Goal: Task Accomplishment & Management: Complete application form

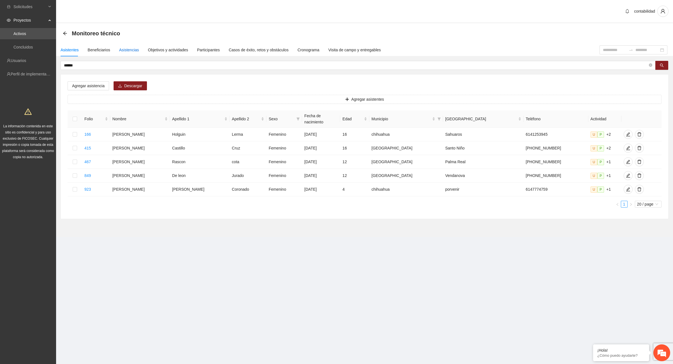
click at [122, 48] on div "Asistencias" at bounding box center [129, 50] width 20 height 6
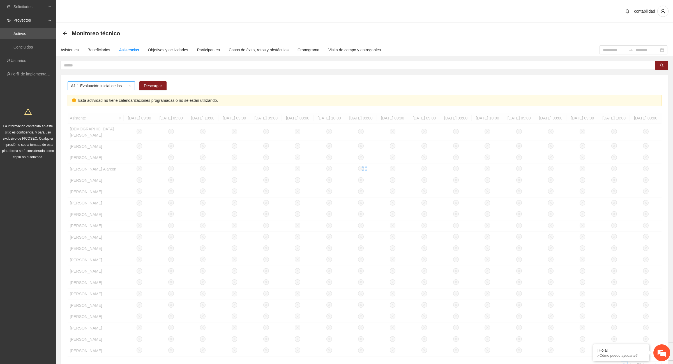
click at [130, 87] on span "A1.1 Evaluación inicial de las capacidades físicas de grupos especiales, distri…" at bounding box center [101, 86] width 61 height 8
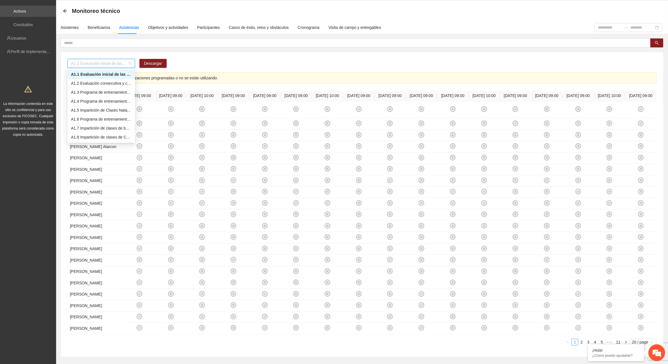
scroll to position [35, 0]
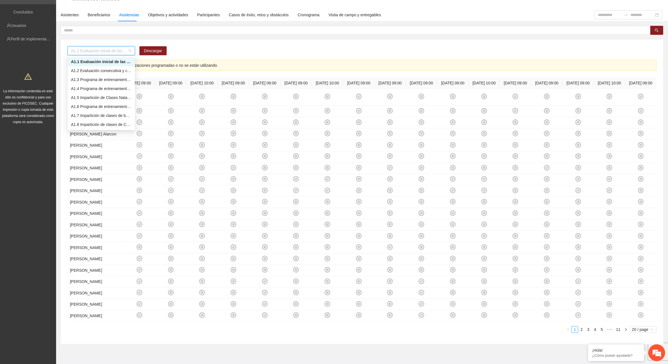
click at [194, 54] on div "A1.1 Evaluación inicial de las capacidades físicas de grupos especiales, distri…" at bounding box center [362, 52] width 589 height 13
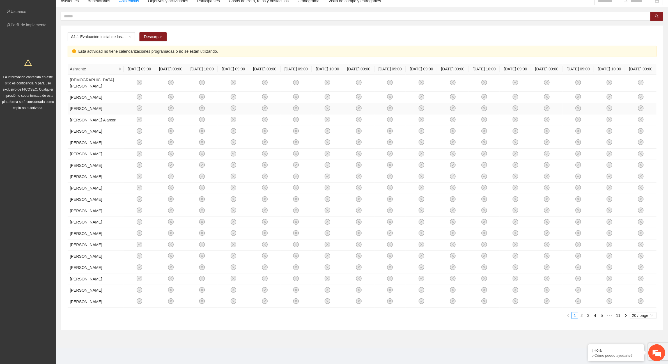
scroll to position [0, 0]
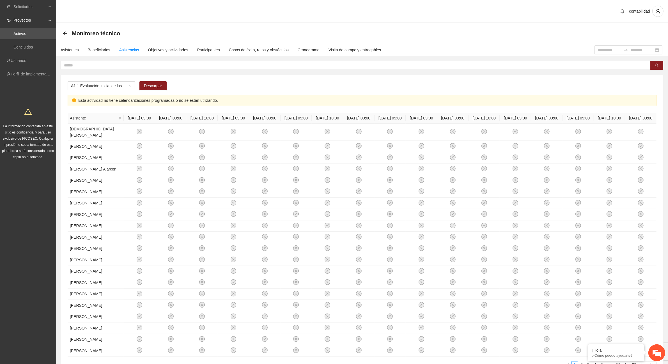
click at [79, 49] on div "Asistentes Beneficiarios Asistencias Objetivos y actividades Participantes Caso…" at bounding box center [218, 49] width 325 height 13
click at [73, 50] on div "Asistentes" at bounding box center [70, 50] width 18 height 6
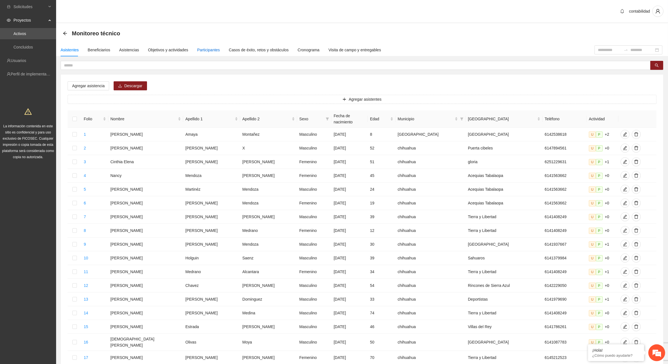
click at [204, 50] on div "Participantes" at bounding box center [208, 50] width 23 height 6
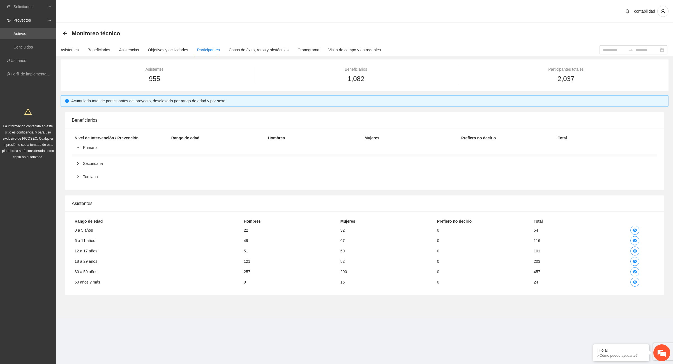
click at [48, 20] on div "Proyectos" at bounding box center [28, 20] width 56 height 11
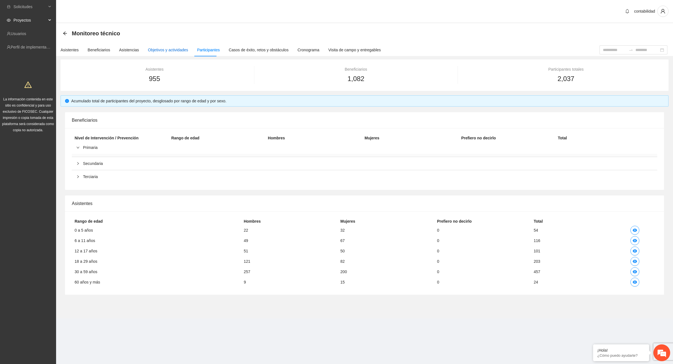
click at [149, 49] on div "Objetivos y actividades" at bounding box center [168, 50] width 40 height 6
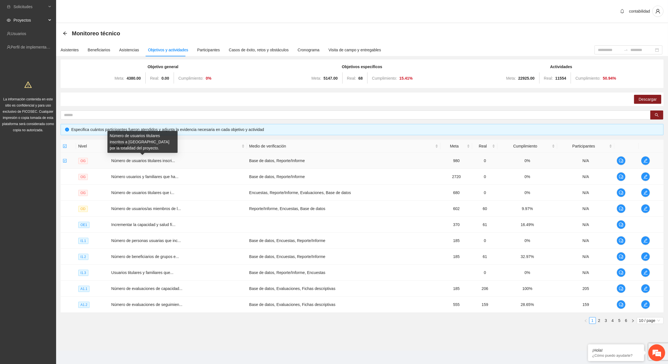
click at [167, 160] on span "Número de usuarios titulares inscri..." at bounding box center [143, 160] width 64 height 4
click at [177, 163] on td "Número de usuarios titulares inscri..." at bounding box center [178, 161] width 138 height 16
click at [169, 161] on span "Número de usuarios titulares inscri..." at bounding box center [143, 160] width 64 height 4
click at [647, 177] on icon "edit" at bounding box center [645, 176] width 4 height 4
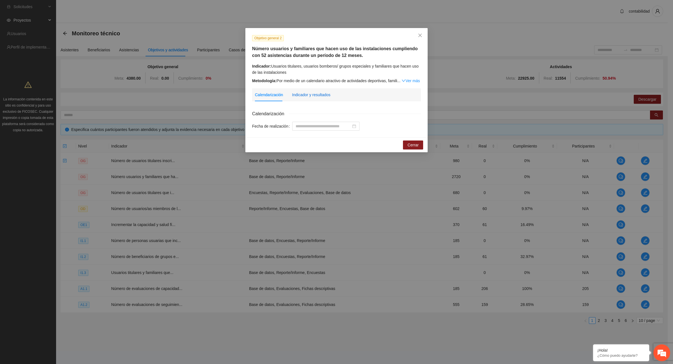
click at [323, 96] on div "Indicador y resultados" at bounding box center [311, 95] width 38 height 6
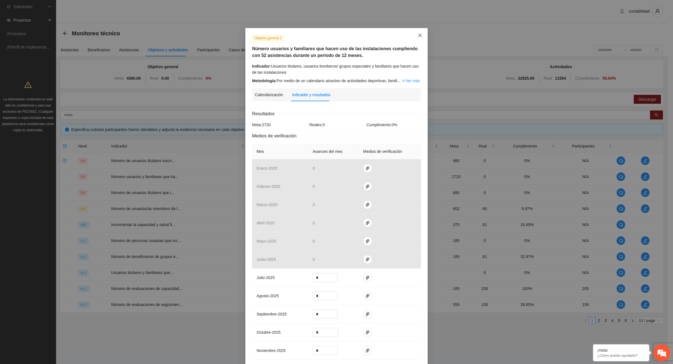
click at [418, 34] on icon "close" at bounding box center [420, 35] width 4 height 4
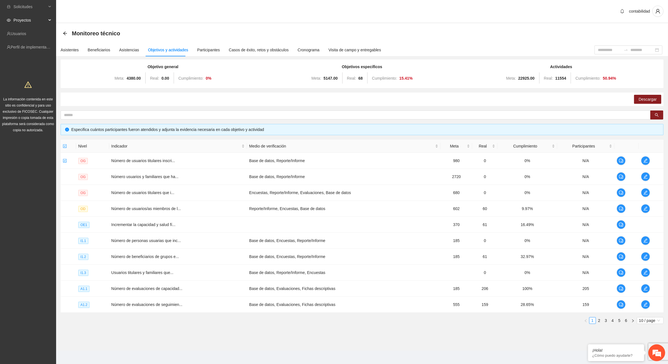
click at [62, 34] on div "Monitoreo técnico" at bounding box center [362, 33] width 612 height 20
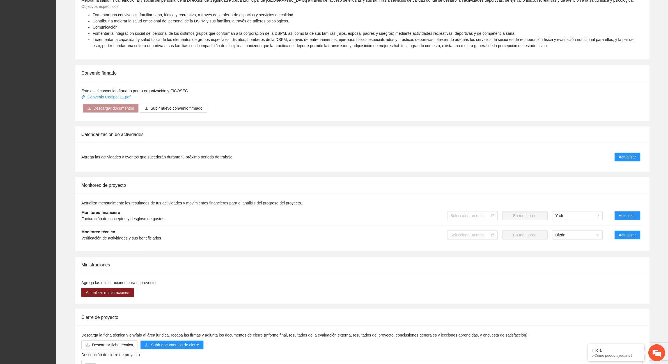
scroll to position [280, 0]
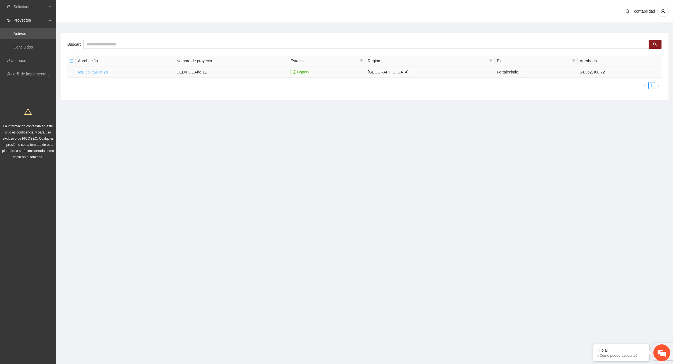
click at [105, 71] on link "No. 35-72/Oct-24" at bounding box center [93, 72] width 30 height 4
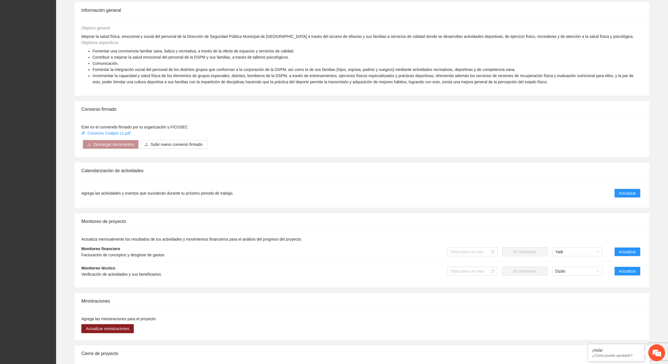
scroll to position [210, 0]
click at [626, 250] on span "Actualizar" at bounding box center [627, 251] width 17 height 6
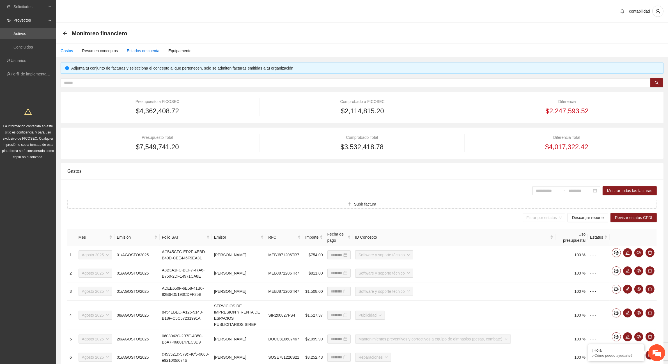
click at [149, 50] on div "Estados de cuenta" at bounding box center [143, 51] width 33 height 6
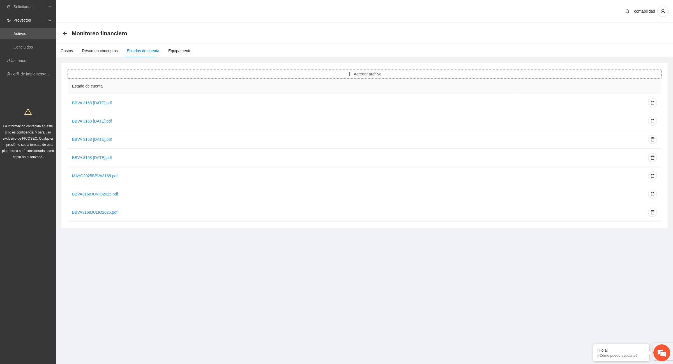
click at [374, 75] on span "Agregar archivo" at bounding box center [368, 74] width 28 height 6
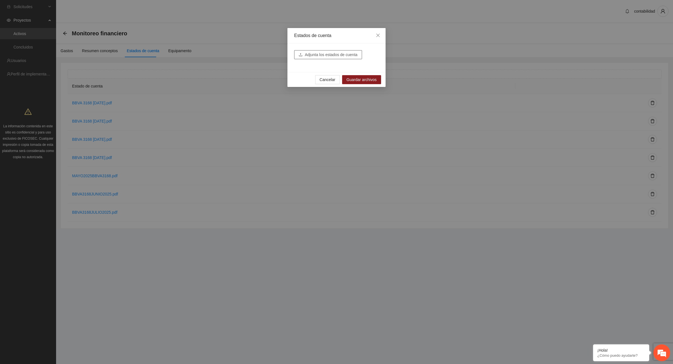
click at [343, 54] on span "Adjunta los estados de cuenta" at bounding box center [331, 55] width 53 height 6
click at [354, 89] on span "Guardar archivos" at bounding box center [362, 88] width 30 height 6
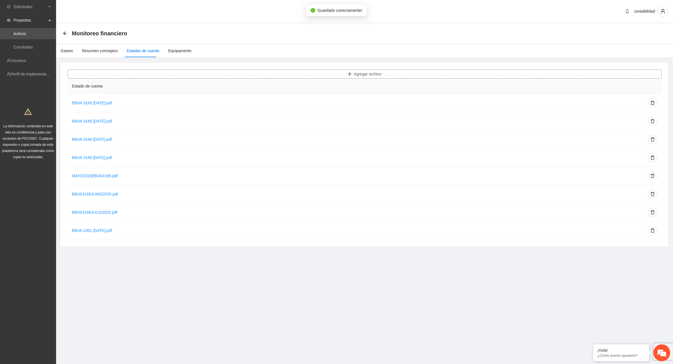
click at [360, 72] on span "Agregar archivo" at bounding box center [368, 74] width 28 height 6
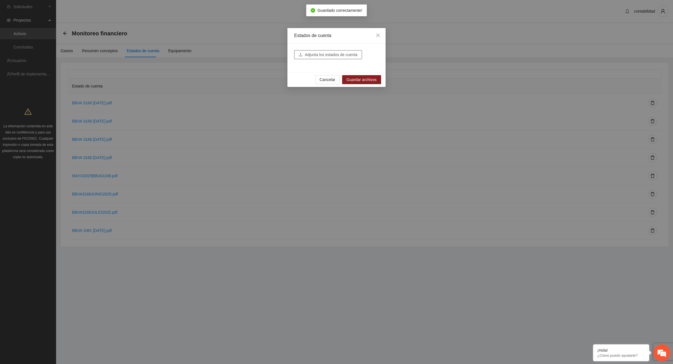
click at [330, 56] on span "Adjunta los estados de cuenta" at bounding box center [331, 55] width 53 height 6
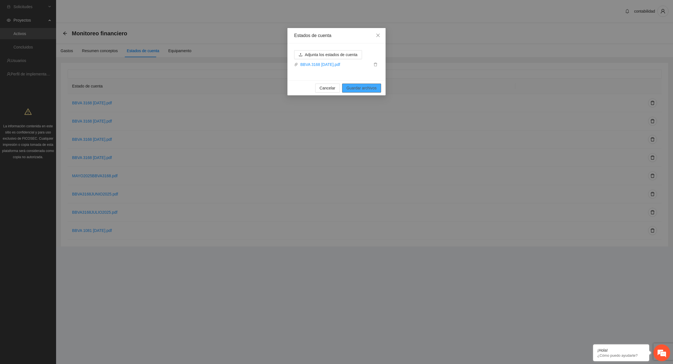
click at [357, 89] on span "Guardar archivos" at bounding box center [362, 88] width 30 height 6
